Goal: Task Accomplishment & Management: Use online tool/utility

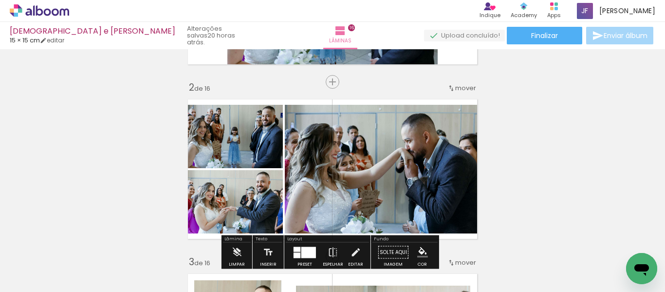
scroll to position [157, 0]
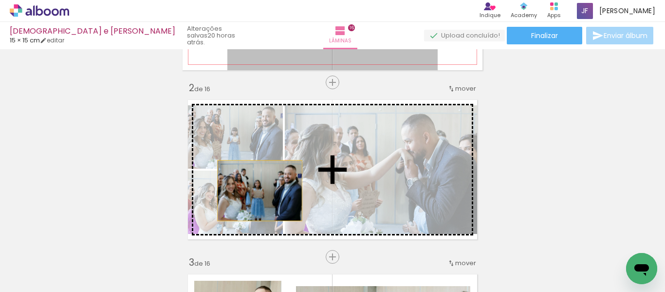
drag, startPoint x: 306, startPoint y: 56, endPoint x: 256, endPoint y: 190, distance: 144.0
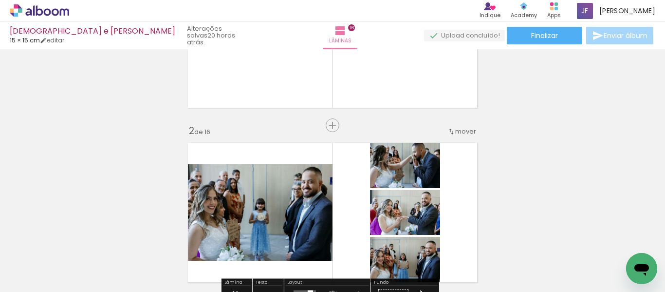
scroll to position [114, 0]
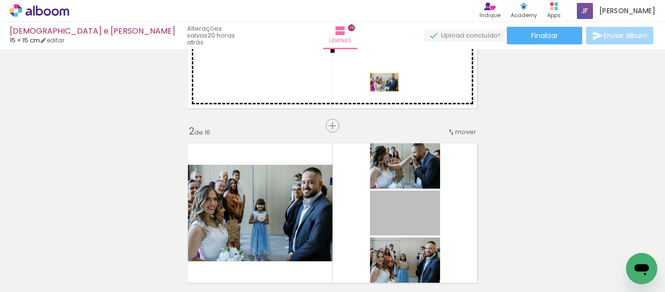
drag, startPoint x: 418, startPoint y: 222, endPoint x: 380, endPoint y: 74, distance: 153.2
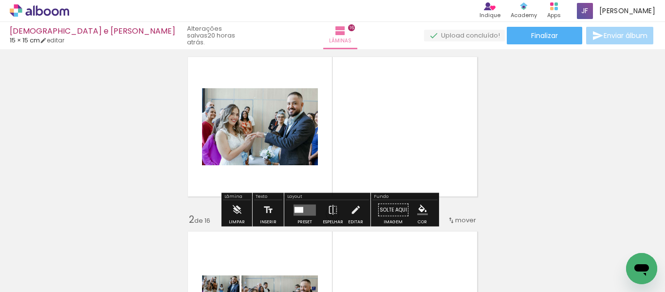
scroll to position [13, 0]
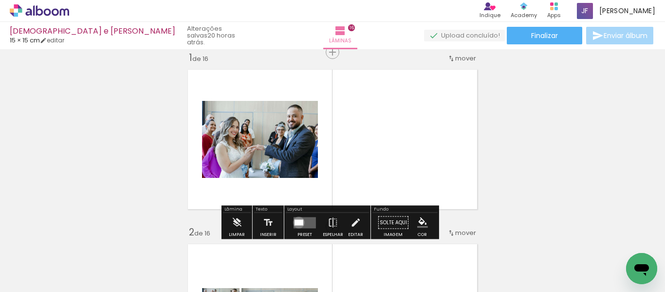
click at [297, 222] on div at bounding box center [299, 222] width 9 height 6
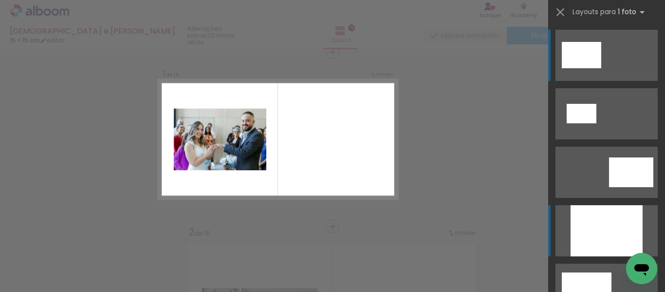
scroll to position [13, 0]
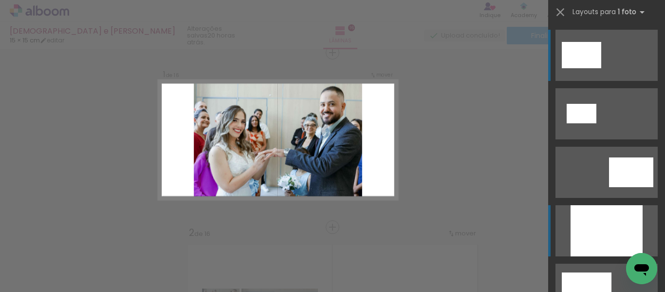
click at [602, 233] on div at bounding box center [607, 230] width 72 height 51
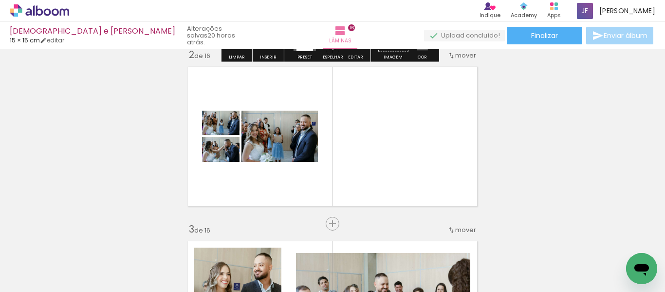
scroll to position [204, 0]
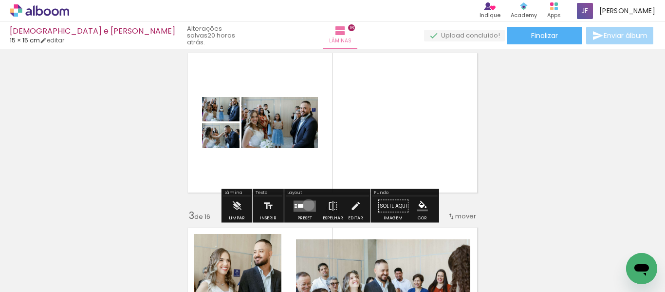
click at [306, 205] on quentale-layouter at bounding box center [305, 205] width 22 height 11
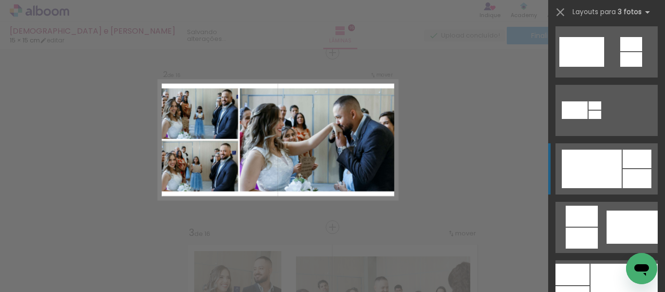
scroll to position [520, 0]
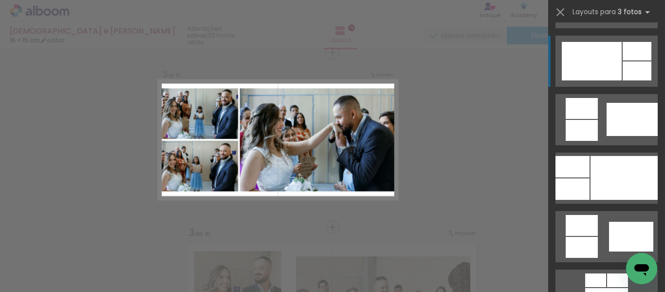
click at [614, 175] on div at bounding box center [624, 178] width 67 height 44
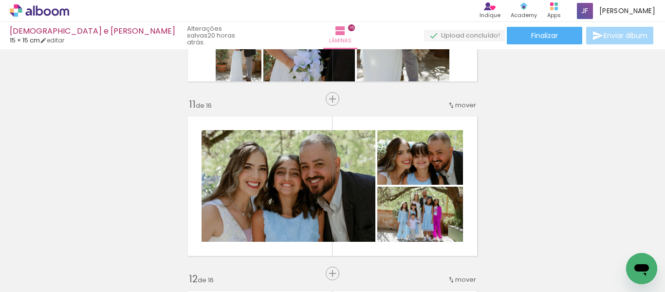
scroll to position [1735, 0]
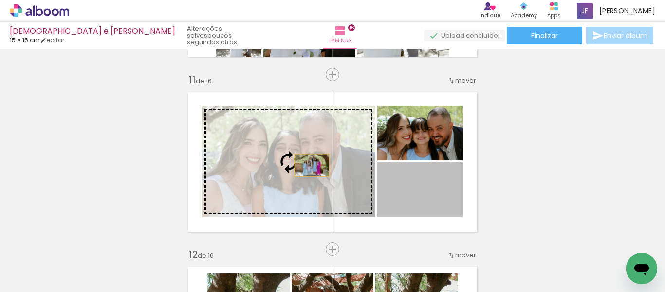
drag, startPoint x: 423, startPoint y: 197, endPoint x: 309, endPoint y: 165, distance: 118.3
click at [0, 0] on slot at bounding box center [0, 0] width 0 height 0
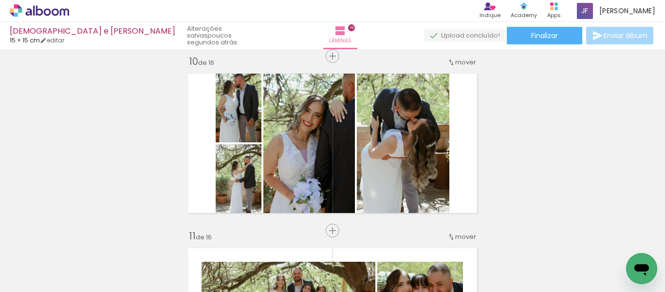
scroll to position [1578, 0]
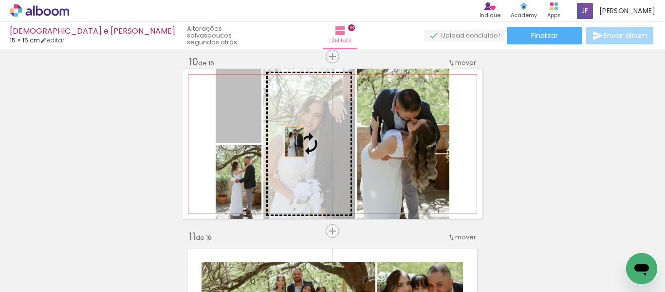
drag, startPoint x: 248, startPoint y: 122, endPoint x: 294, endPoint y: 144, distance: 50.8
click at [0, 0] on slot at bounding box center [0, 0] width 0 height 0
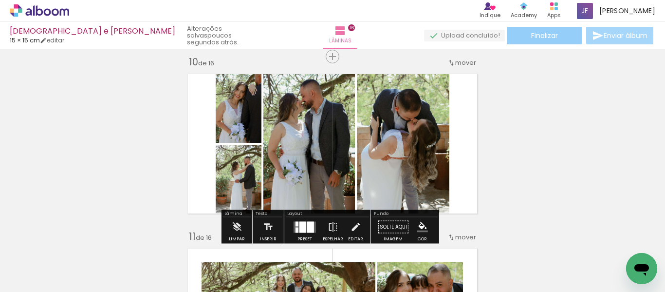
click at [539, 34] on span "Finalizar" at bounding box center [544, 35] width 27 height 7
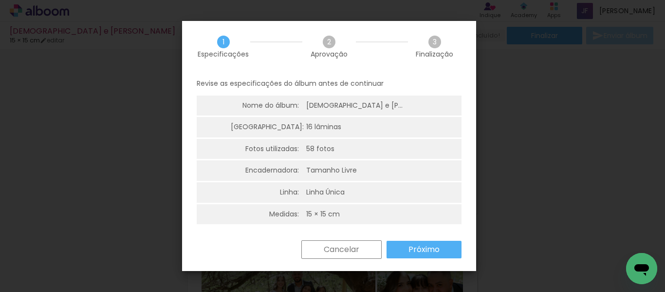
click at [0, 0] on slot "Próximo" at bounding box center [0, 0] width 0 height 0
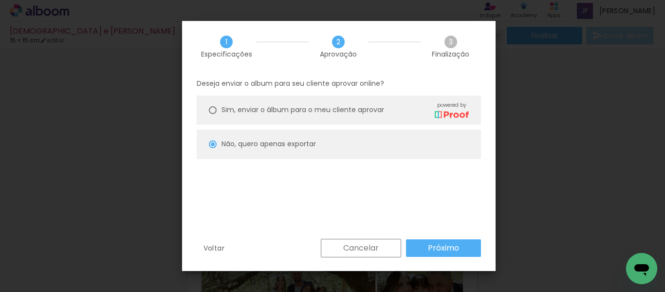
click at [468, 246] on paper-button "Próximo" at bounding box center [443, 248] width 75 height 18
type input "Baixa"
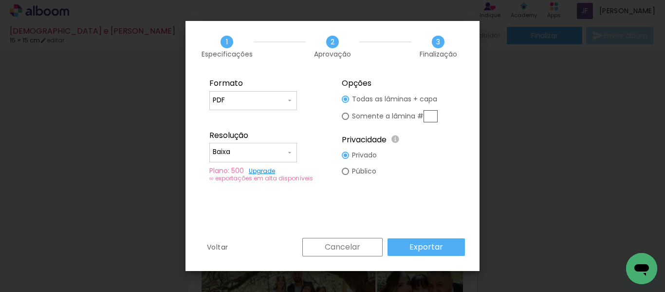
click at [450, 244] on paper-button "Exportar" at bounding box center [426, 247] width 77 height 18
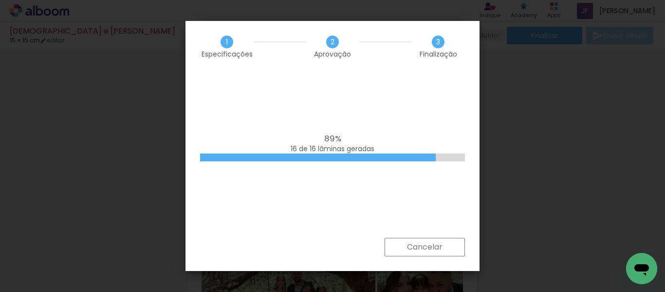
scroll to position [0, 2582]
